Goal: Task Accomplishment & Management: Manage account settings

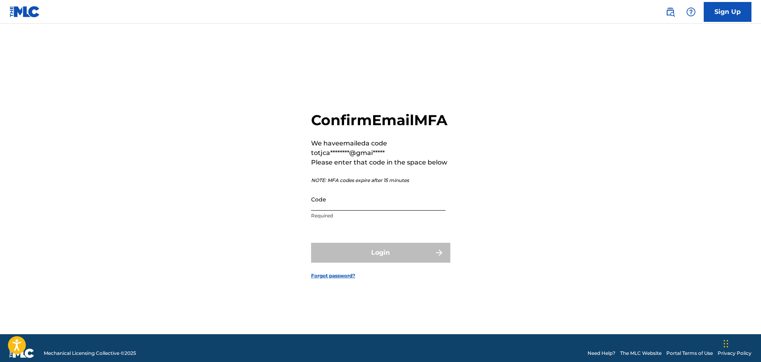
click at [407, 211] on input "Code" at bounding box center [378, 199] width 134 height 23
paste input "031671"
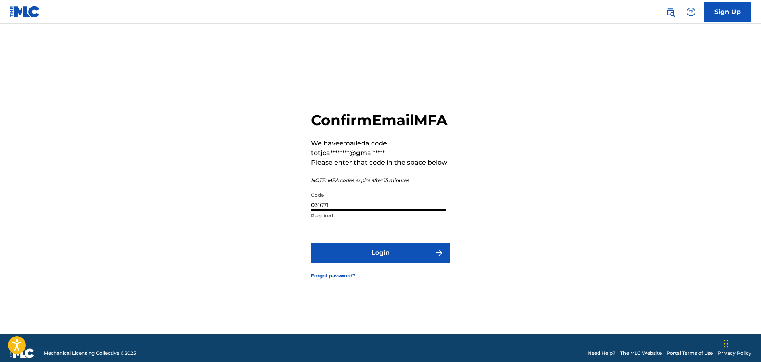
type input "031671"
click at [311, 243] on button "Login" at bounding box center [380, 253] width 139 height 20
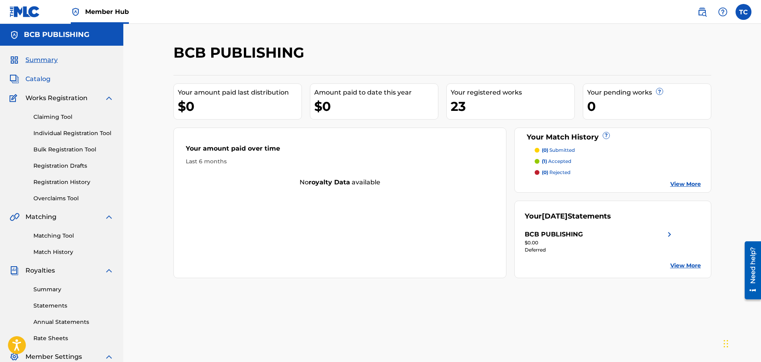
click at [45, 80] on span "Catalog" at bounding box center [37, 79] width 25 height 10
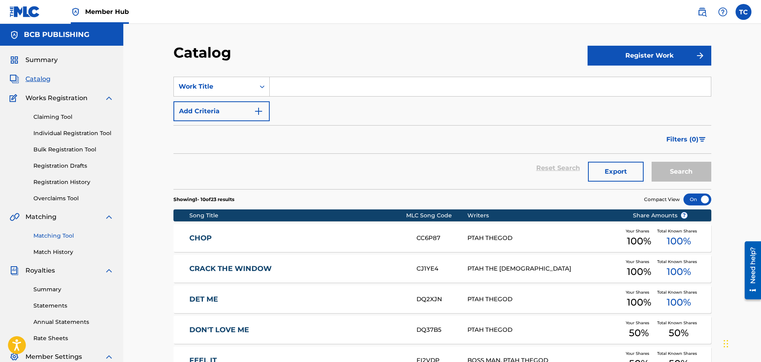
click at [60, 234] on link "Matching Tool" at bounding box center [73, 236] width 80 height 8
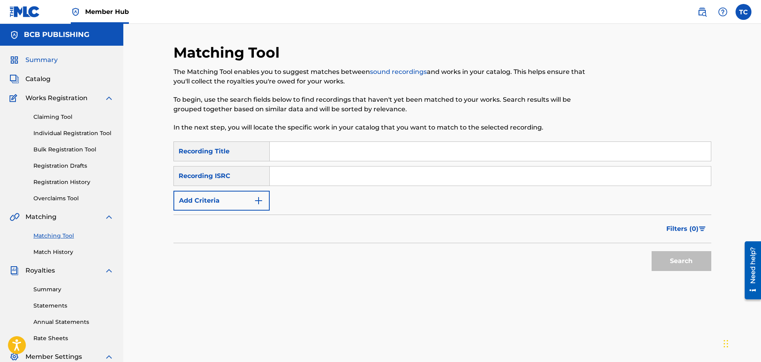
click at [41, 62] on span "Summary" at bounding box center [41, 60] width 32 height 10
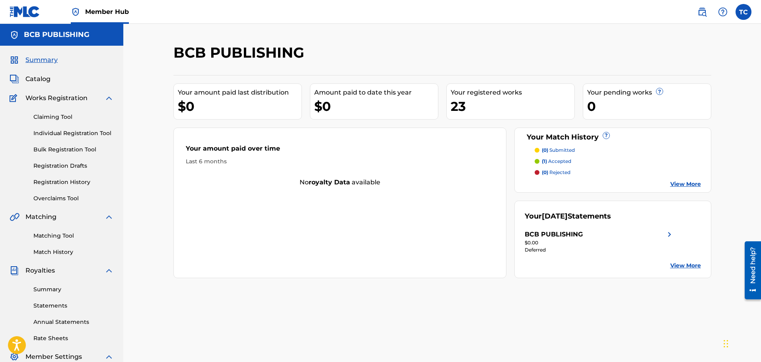
click at [563, 163] on p "(1) accepted" at bounding box center [556, 161] width 29 height 7
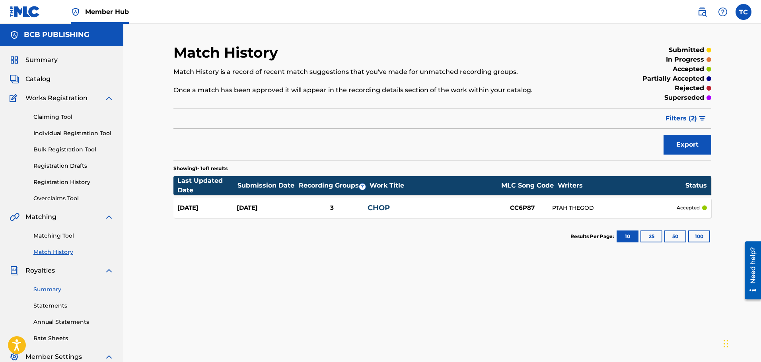
click at [58, 287] on link "Summary" at bounding box center [73, 290] width 80 height 8
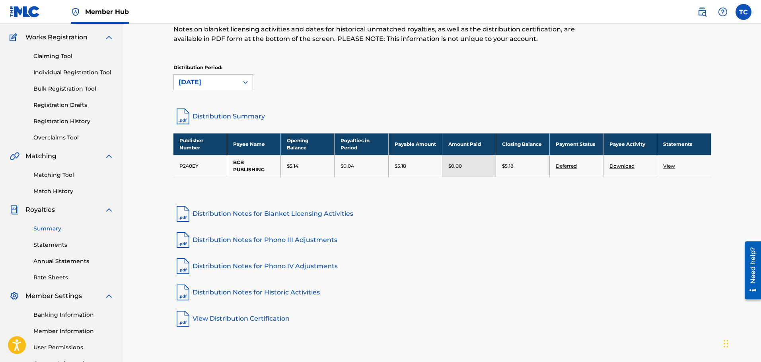
scroll to position [119, 0]
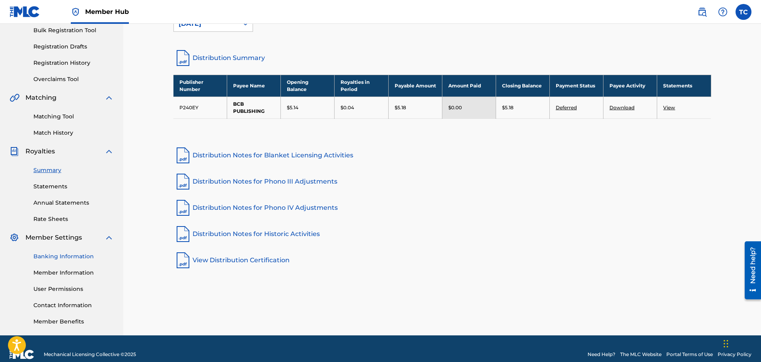
click at [65, 255] on link "Banking Information" at bounding box center [73, 257] width 80 height 8
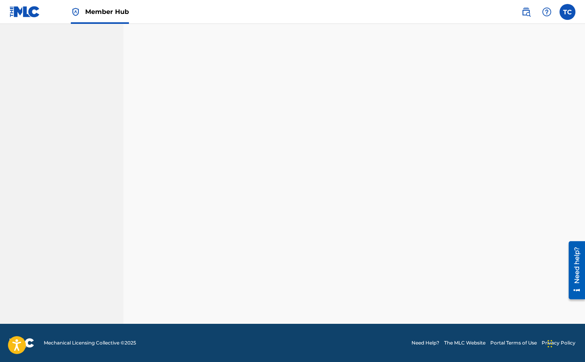
scroll to position [131, 0]
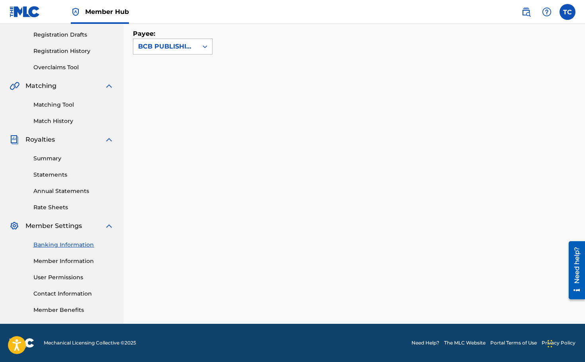
click at [185, 48] on div "BCB PUBLISHING" at bounding box center [165, 47] width 55 height 10
click at [64, 175] on link "Statements" at bounding box center [73, 175] width 80 height 8
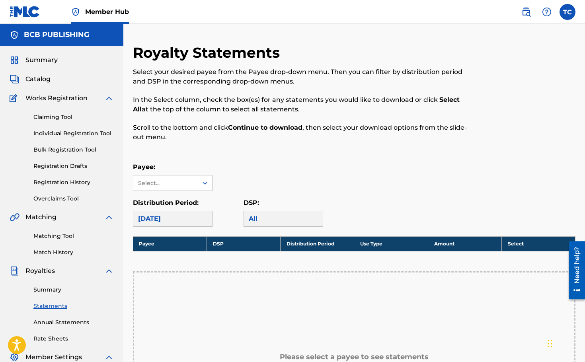
click at [182, 219] on div "[DATE]" at bounding box center [173, 219] width 80 height 16
click at [171, 175] on div "Select..." at bounding box center [173, 183] width 80 height 16
click at [172, 183] on div "Select..." at bounding box center [165, 183] width 54 height 8
click at [181, 186] on div "Select..." at bounding box center [165, 183] width 54 height 8
click at [178, 201] on div "BCB PUBLISHING" at bounding box center [172, 201] width 79 height 20
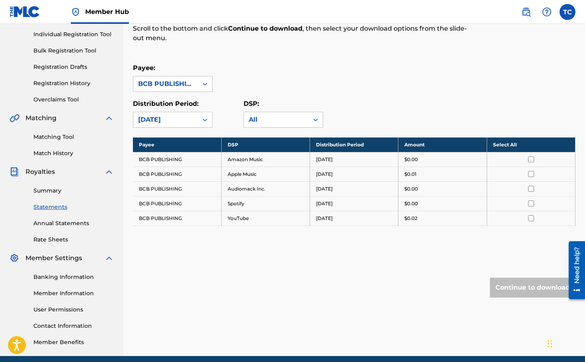
scroll to position [131, 0]
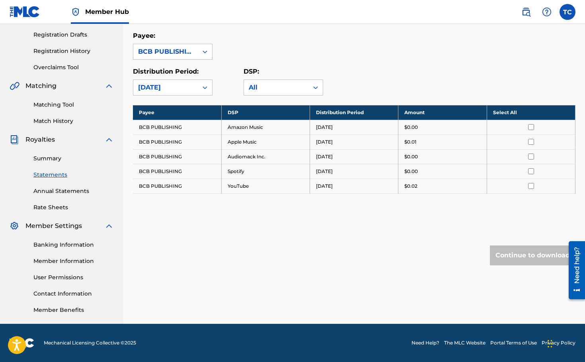
click at [166, 129] on td "BCB PUBLISHING" at bounding box center [177, 127] width 88 height 15
click at [298, 94] on div "All" at bounding box center [276, 87] width 64 height 15
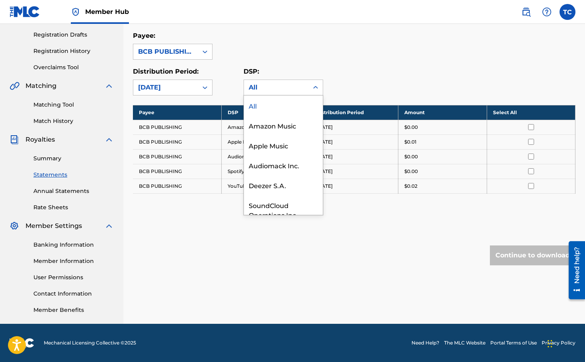
click at [298, 90] on div "All" at bounding box center [276, 88] width 55 height 10
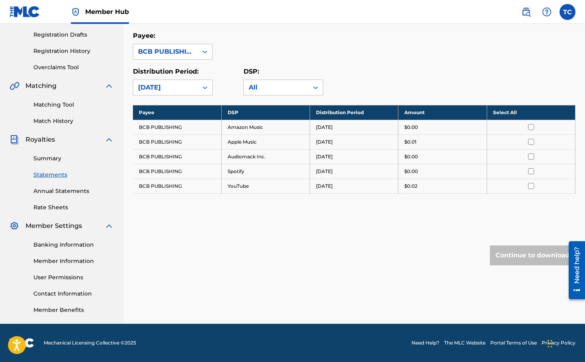
click at [530, 127] on input "checkbox" at bounding box center [531, 127] width 6 height 6
click at [527, 246] on button "Continue to download" at bounding box center [533, 256] width 86 height 20
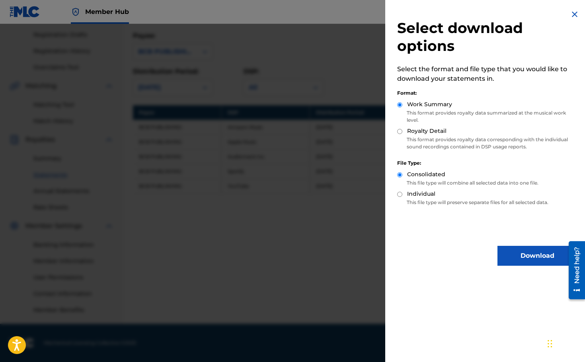
click at [573, 10] on img at bounding box center [575, 15] width 10 height 10
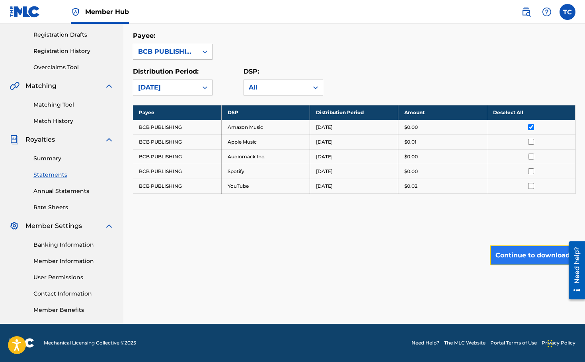
click at [528, 251] on button "Continue to download" at bounding box center [533, 256] width 86 height 20
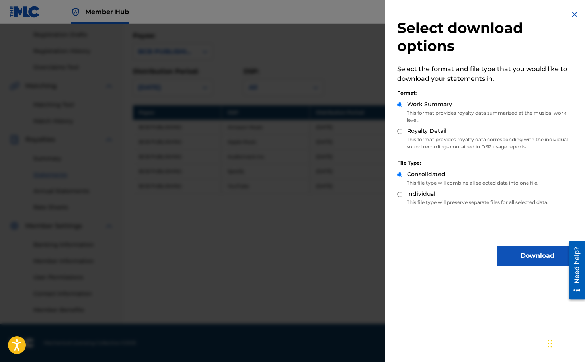
click at [570, 13] on img at bounding box center [575, 15] width 10 height 10
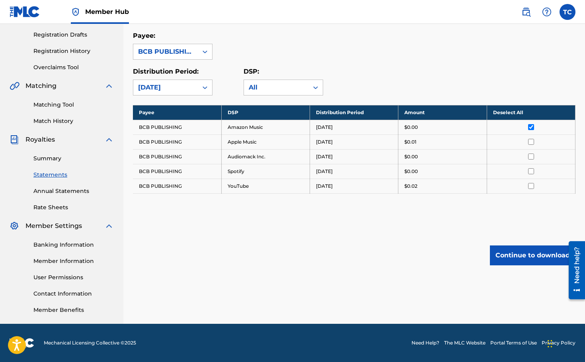
click at [60, 154] on div "Summary Statements Annual Statements Rate Sheets" at bounding box center [62, 177] width 104 height 67
click at [69, 191] on link "Annual Statements" at bounding box center [73, 191] width 80 height 8
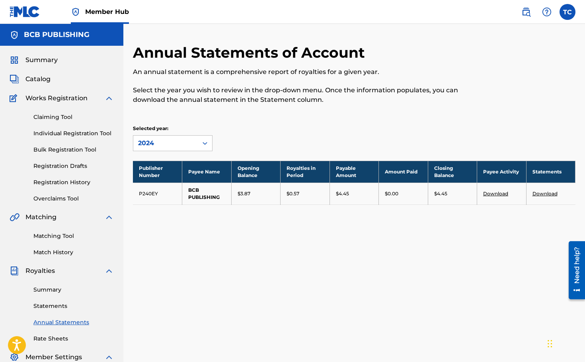
click at [551, 192] on link "Download" at bounding box center [544, 194] width 25 height 6
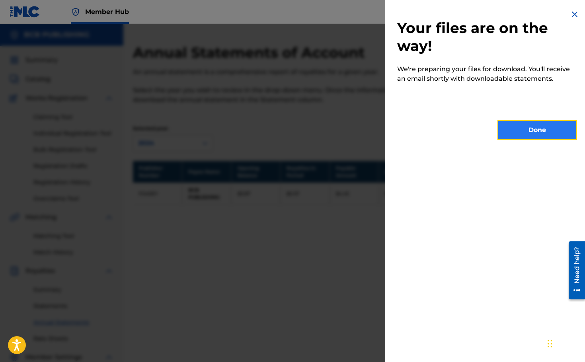
click at [524, 131] on button "Done" at bounding box center [537, 130] width 80 height 20
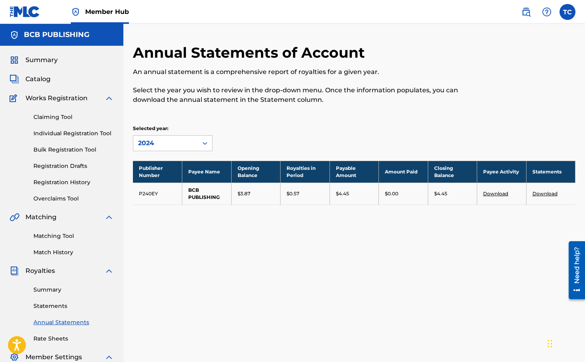
scroll to position [119, 0]
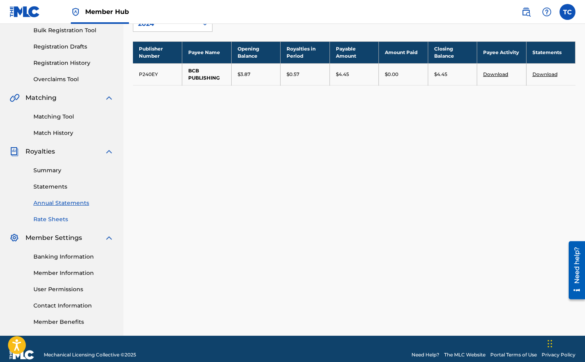
click at [64, 216] on link "Rate Sheets" at bounding box center [73, 219] width 80 height 8
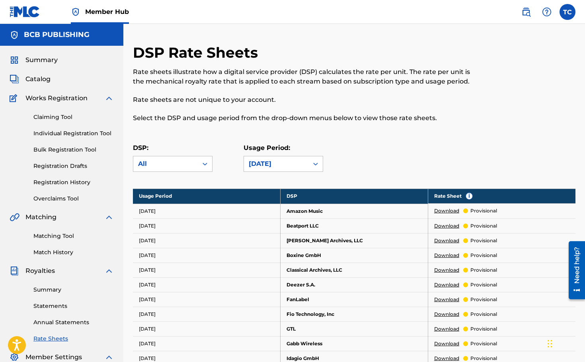
click at [450, 213] on link "Download" at bounding box center [446, 210] width 25 height 7
click at [64, 60] on div "Summary" at bounding box center [62, 60] width 104 height 10
click at [28, 62] on span "Summary" at bounding box center [41, 60] width 32 height 10
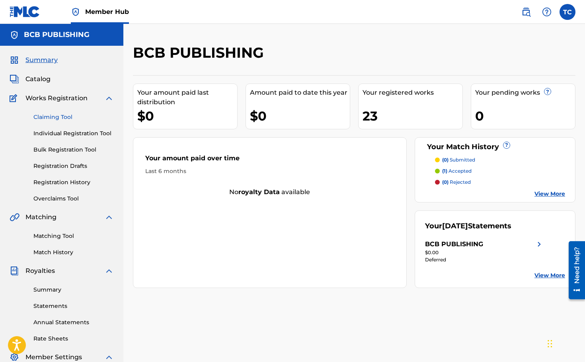
click at [60, 114] on link "Claiming Tool" at bounding box center [73, 117] width 80 height 8
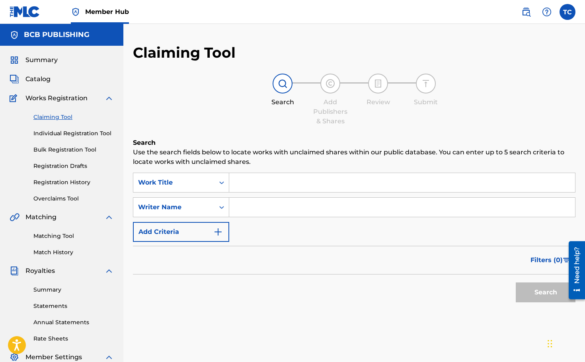
click at [270, 188] on input "Search Form" at bounding box center [402, 182] width 346 height 19
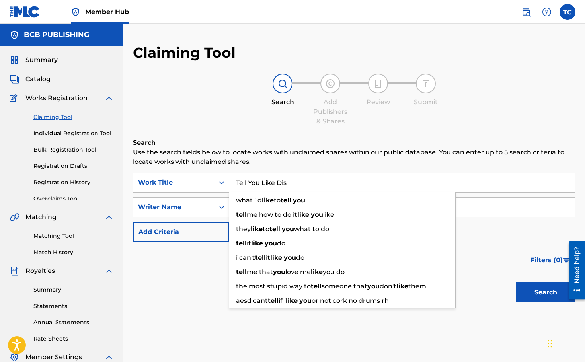
type input "Tell You Like Dis"
click at [516, 283] on button "Search" at bounding box center [546, 293] width 60 height 20
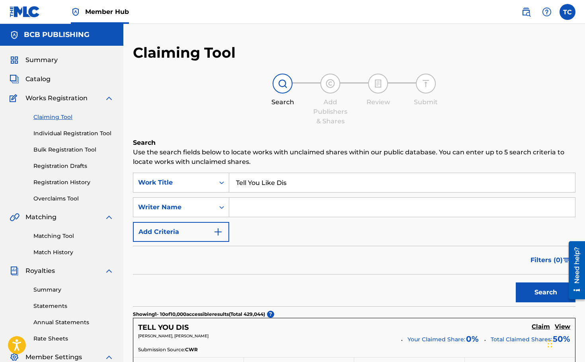
click at [277, 204] on input "Search Form" at bounding box center [402, 207] width 346 height 19
type input "RealTee"
click at [516, 283] on button "Search" at bounding box center [546, 293] width 60 height 20
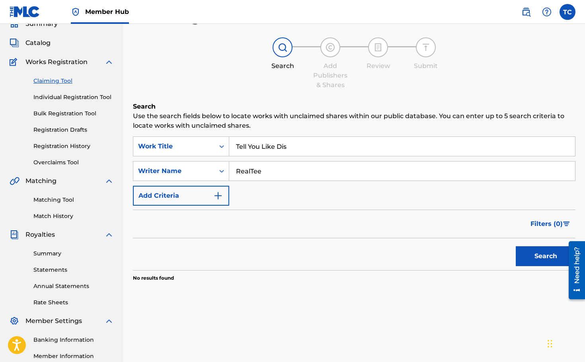
scroll to position [80, 0]
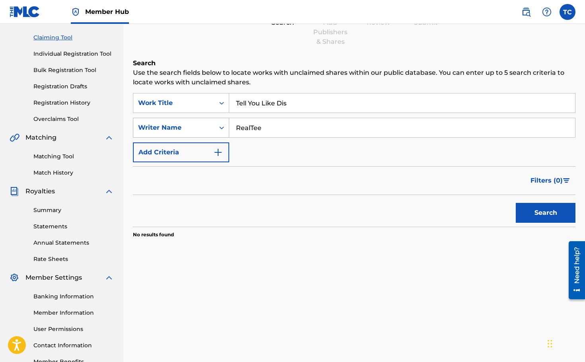
click at [208, 125] on div "Writer Name" at bounding box center [174, 128] width 72 height 10
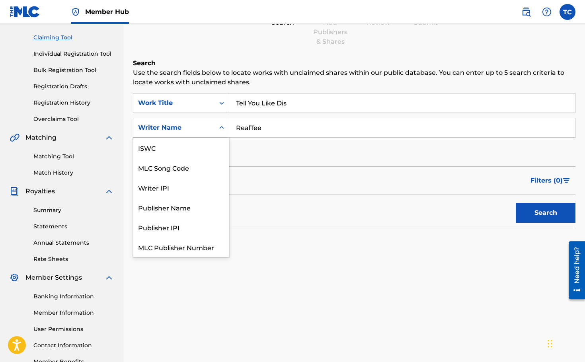
scroll to position [20, 0]
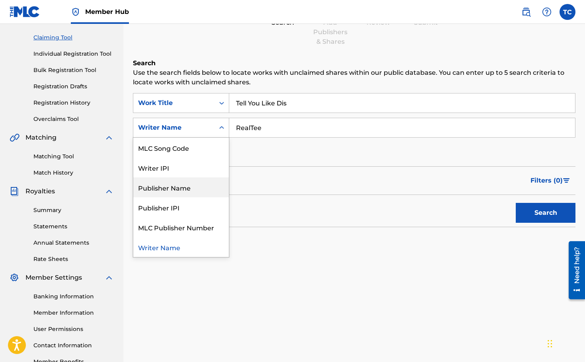
click at [212, 193] on div "Publisher Name" at bounding box center [180, 187] width 95 height 20
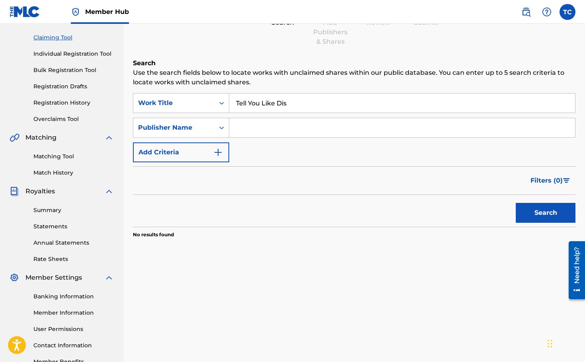
click at [255, 131] on input "Search Form" at bounding box center [402, 127] width 346 height 19
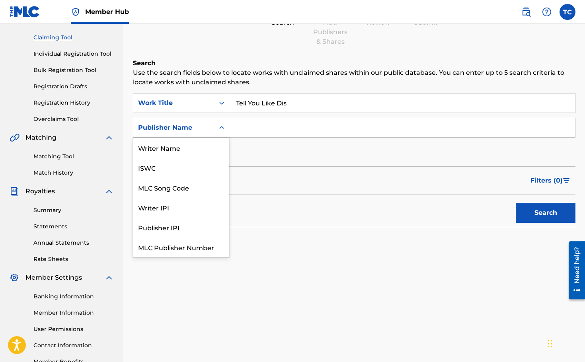
click at [162, 132] on div "Publisher Name" at bounding box center [174, 128] width 72 height 10
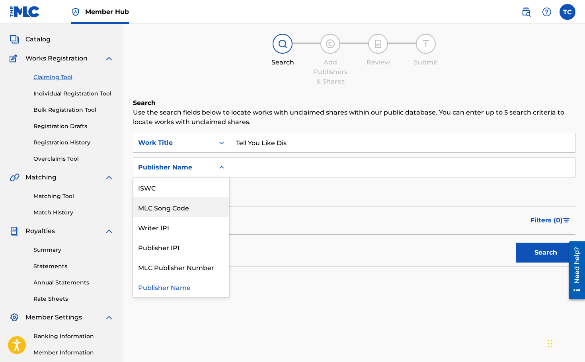
scroll to position [0, 0]
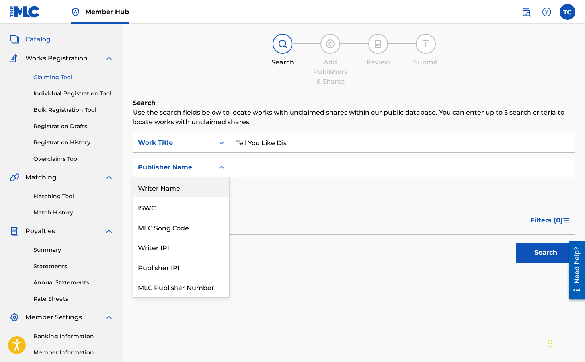
click at [42, 40] on span "Catalog" at bounding box center [37, 40] width 25 height 10
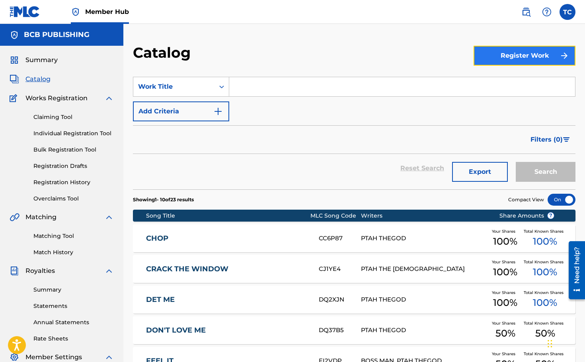
click at [520, 57] on button "Register Work" at bounding box center [525, 56] width 102 height 20
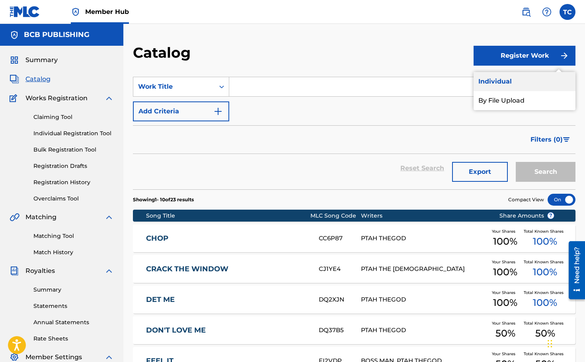
click at [529, 82] on link "Individual" at bounding box center [525, 81] width 102 height 19
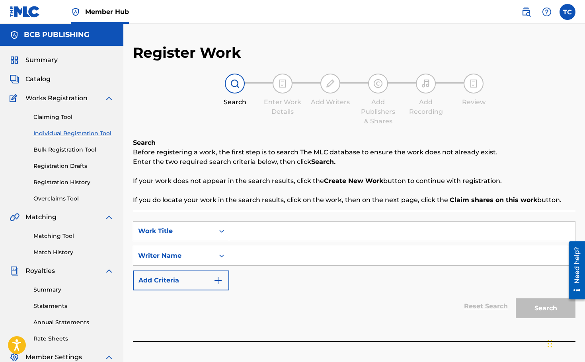
click at [263, 232] on input "Search Form" at bounding box center [402, 231] width 346 height 19
type input "Tell You Like Dis"
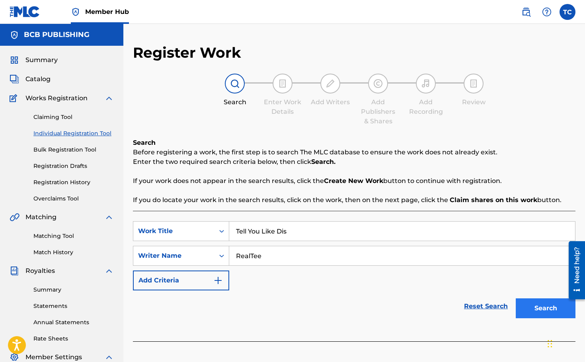
type input "RealTee"
click at [542, 317] on button "Search" at bounding box center [546, 308] width 60 height 20
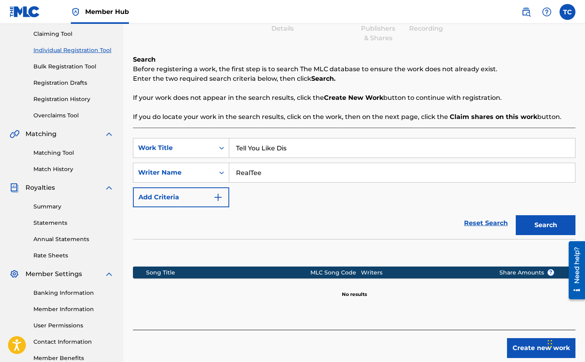
scroll to position [131, 0]
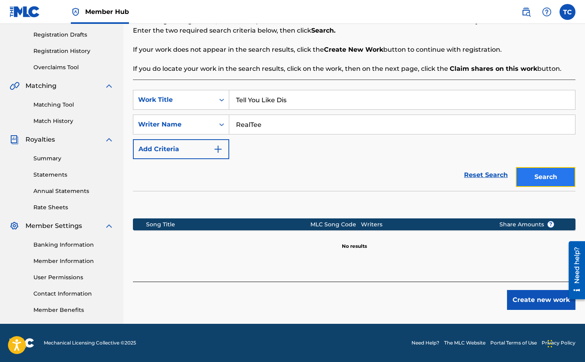
click at [544, 180] on button "Search" at bounding box center [546, 177] width 60 height 20
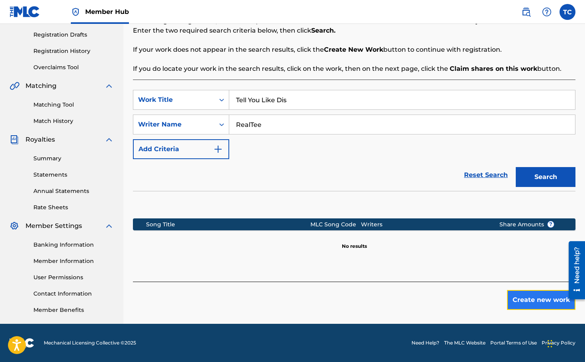
click at [524, 298] on button "Create new work" at bounding box center [541, 300] width 68 height 20
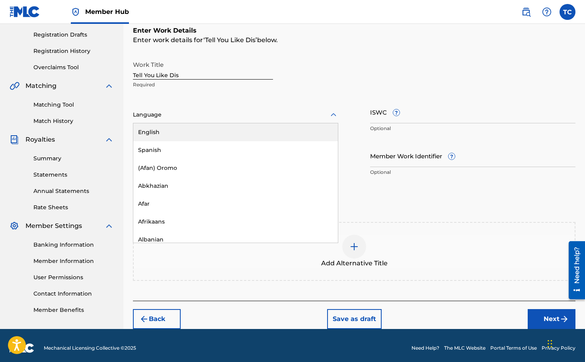
click at [194, 114] on div at bounding box center [235, 115] width 205 height 10
click at [211, 133] on div "English" at bounding box center [235, 132] width 205 height 18
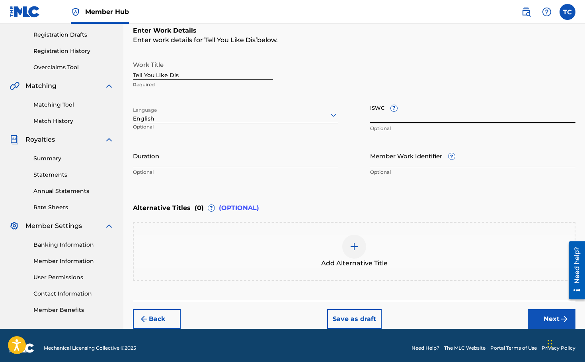
click at [404, 118] on input "ISWC ?" at bounding box center [472, 112] width 205 height 23
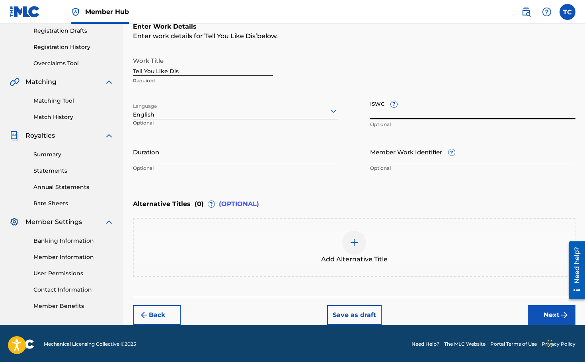
scroll to position [136, 0]
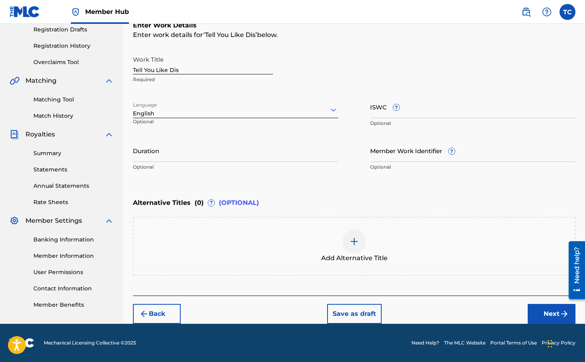
click at [359, 246] on div at bounding box center [354, 242] width 24 height 24
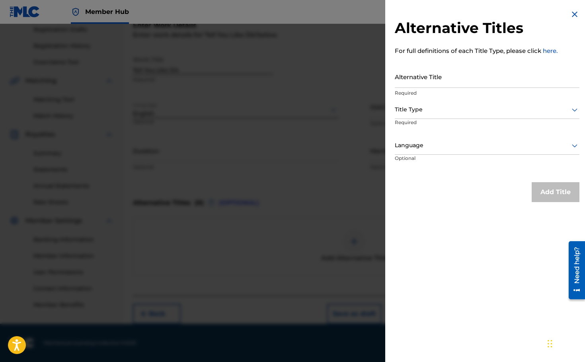
click at [442, 111] on div at bounding box center [487, 110] width 185 height 10
click at [440, 105] on div at bounding box center [487, 110] width 185 height 10
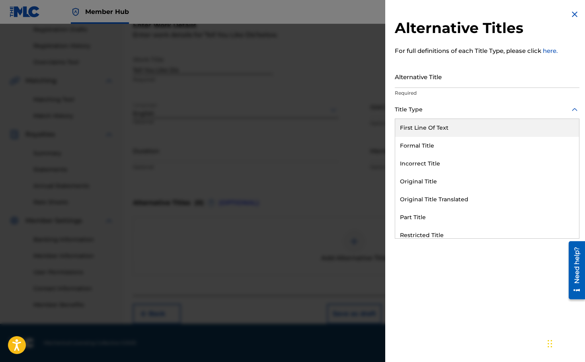
click at [440, 105] on div at bounding box center [487, 110] width 185 height 10
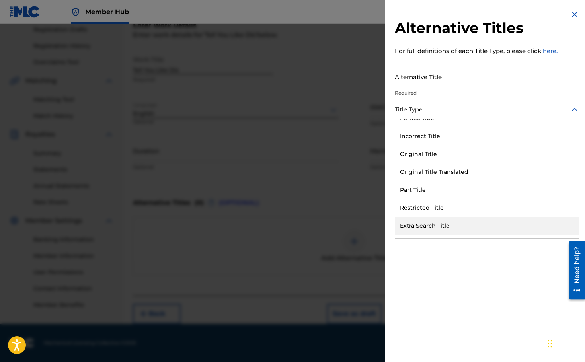
scroll to position [78, 0]
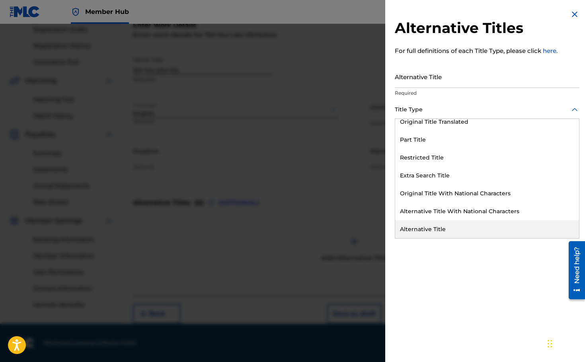
click at [438, 227] on div "Alternative Title" at bounding box center [487, 229] width 184 height 18
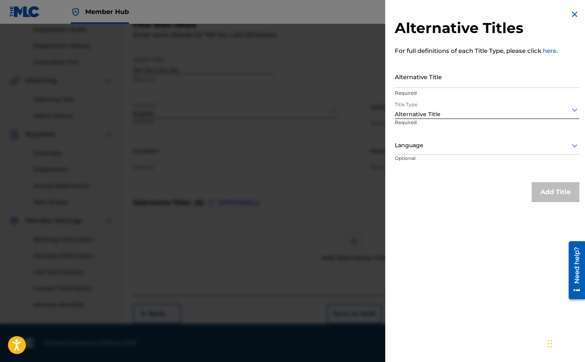
click at [439, 143] on div at bounding box center [487, 145] width 185 height 10
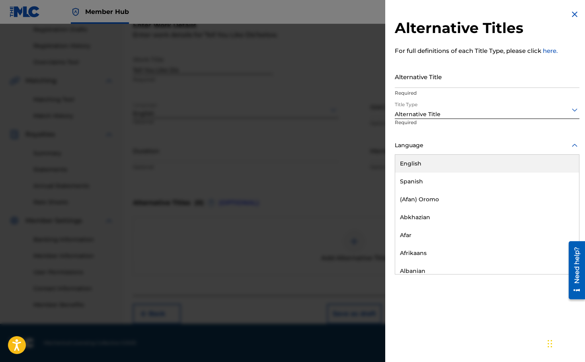
click at [432, 169] on div "English" at bounding box center [487, 164] width 184 height 18
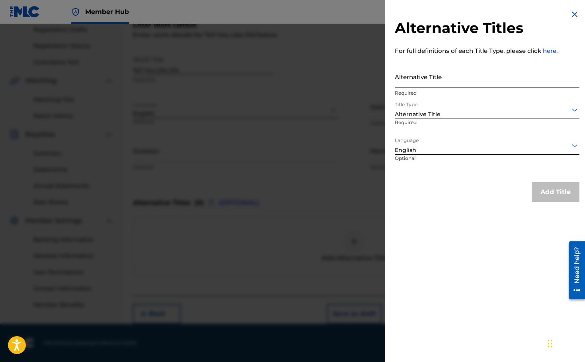
click at [436, 80] on input "Alternative Title" at bounding box center [487, 76] width 185 height 23
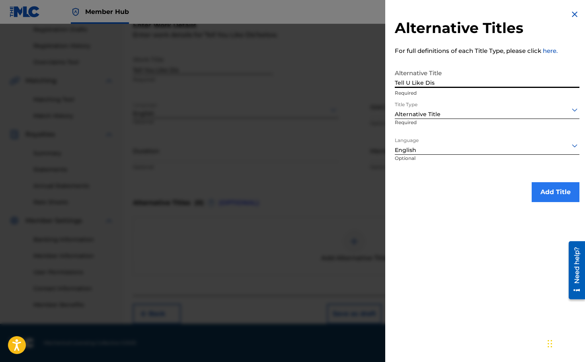
type input "Tell U Like Dis"
click at [566, 196] on button "Add Title" at bounding box center [556, 192] width 48 height 20
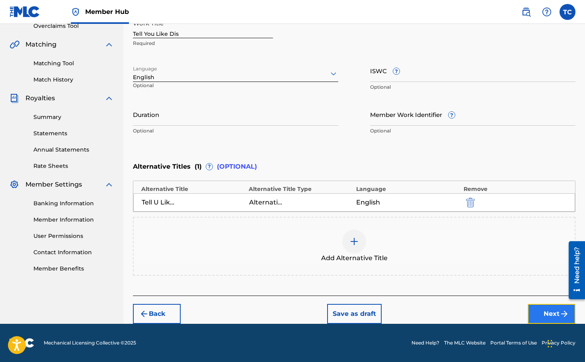
click at [546, 315] on button "Next" at bounding box center [552, 314] width 48 height 20
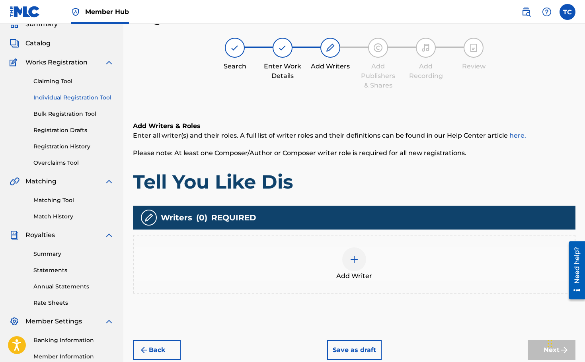
scroll to position [131, 0]
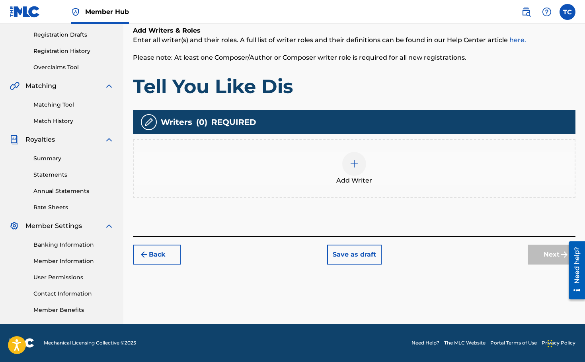
click at [350, 175] on div at bounding box center [354, 164] width 24 height 24
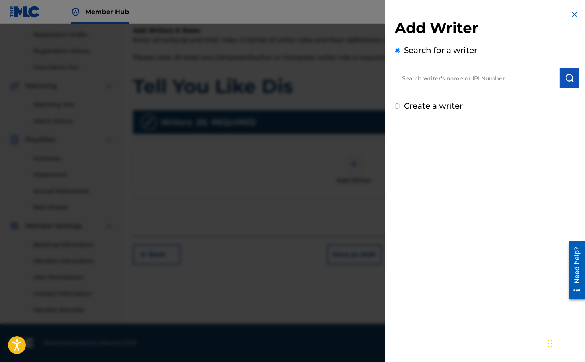
click at [472, 78] on input "text" at bounding box center [477, 78] width 165 height 20
type input "RealTee"
click at [571, 76] on img "submit" at bounding box center [570, 78] width 10 height 10
click at [471, 79] on input "RealTee" at bounding box center [477, 78] width 165 height 20
click at [447, 141] on label "Create a writer" at bounding box center [433, 140] width 59 height 10
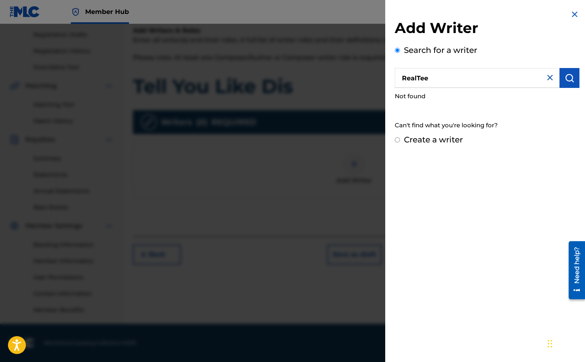
radio input "true"
click at [400, 141] on input "Create a writer" at bounding box center [397, 139] width 5 height 5
radio input "false"
radio input "true"
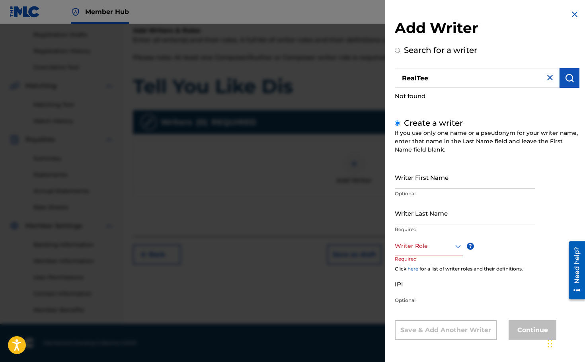
scroll to position [0, 0]
click at [440, 249] on div at bounding box center [429, 246] width 68 height 10
click at [570, 14] on img at bounding box center [575, 15] width 10 height 10
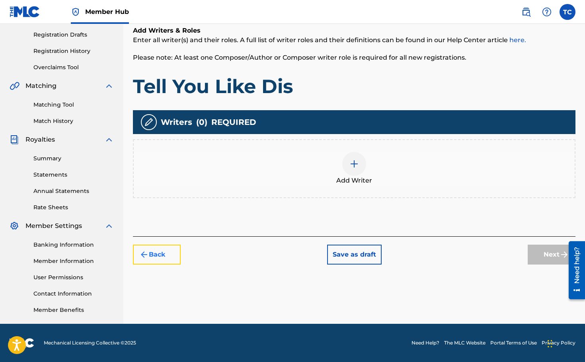
click at [174, 258] on button "Back" at bounding box center [157, 255] width 48 height 20
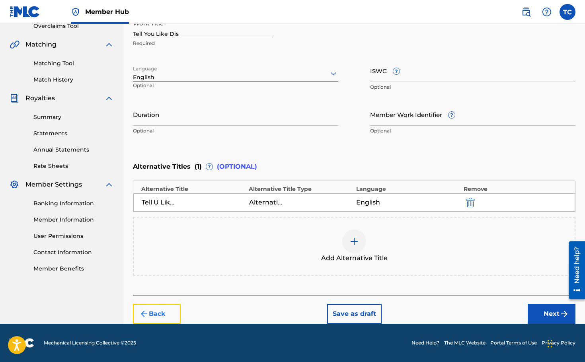
click at [174, 310] on button "Back" at bounding box center [157, 314] width 48 height 20
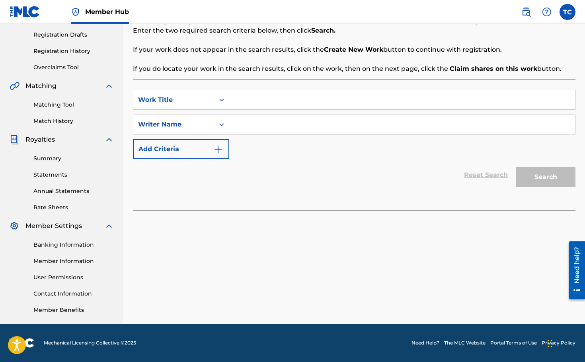
scroll to position [131, 0]
click at [53, 105] on link "Matching Tool" at bounding box center [73, 105] width 80 height 8
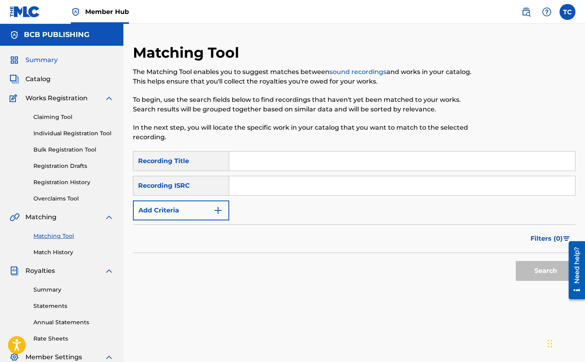
click at [51, 60] on span "Summary" at bounding box center [41, 60] width 32 height 10
